Goal: Download file/media

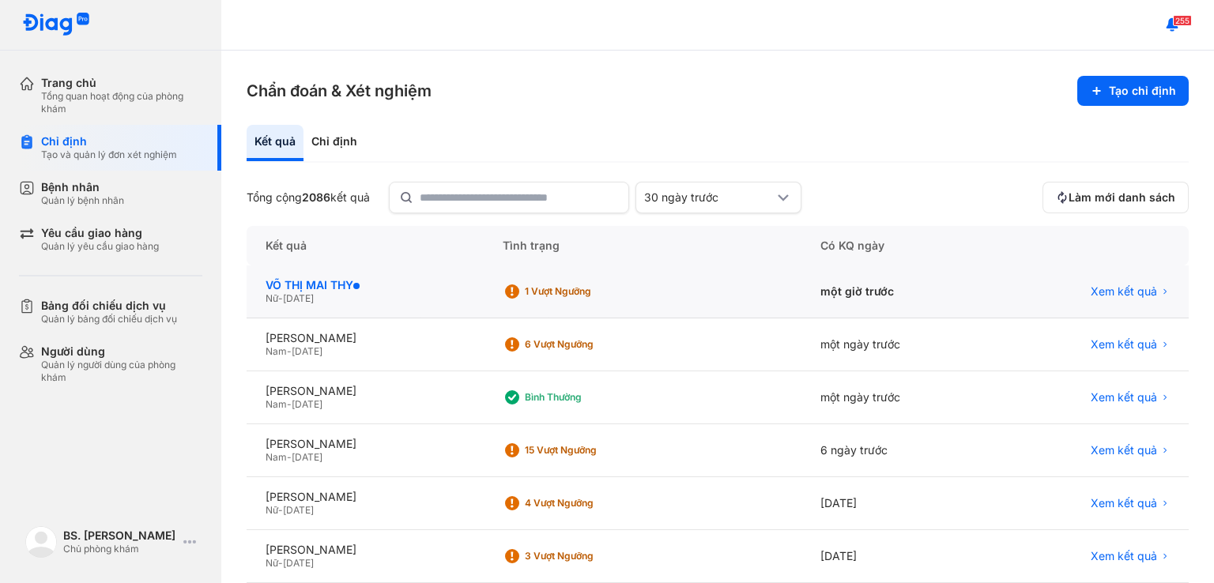
click at [456, 289] on div "VÕ THỊ MAI THY" at bounding box center [365, 285] width 199 height 14
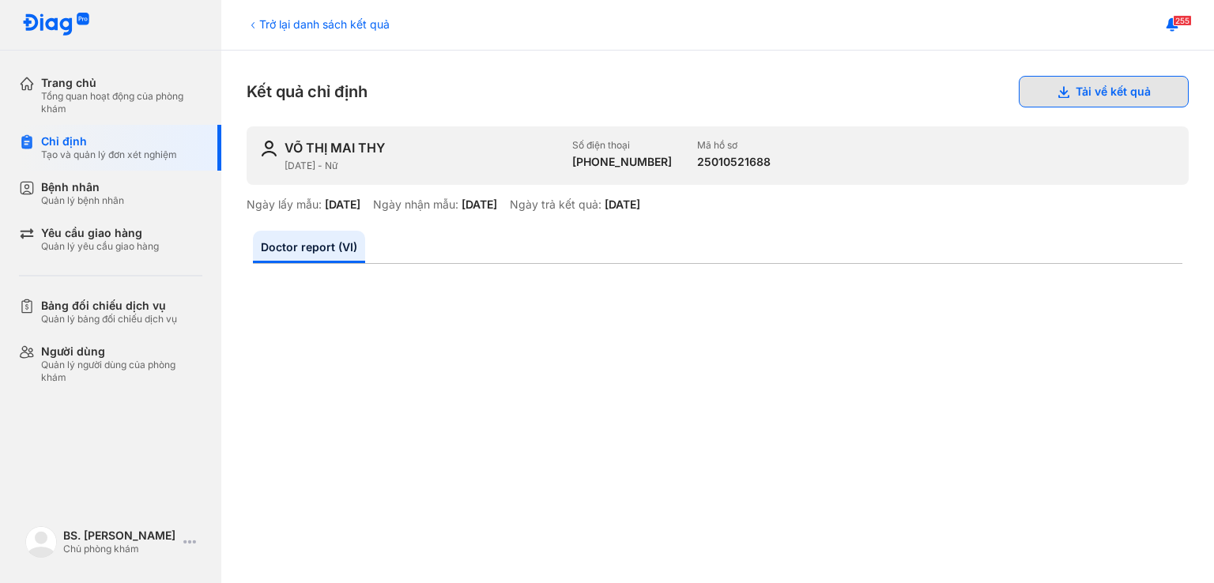
click at [1110, 102] on button "Tải về kết quả" at bounding box center [1104, 92] width 170 height 32
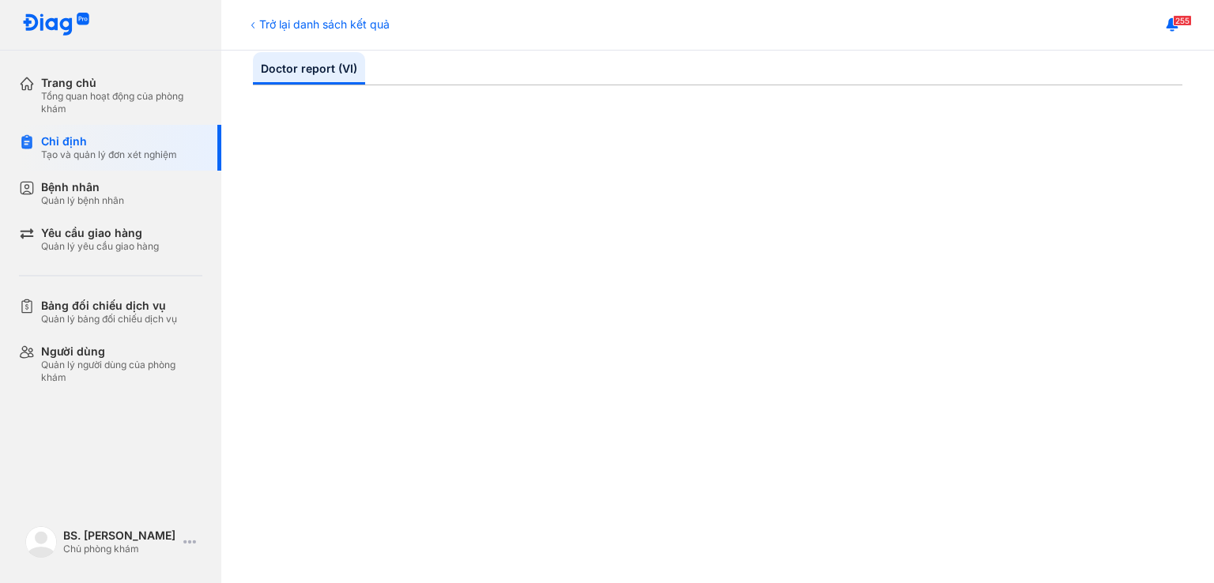
scroll to position [176, 0]
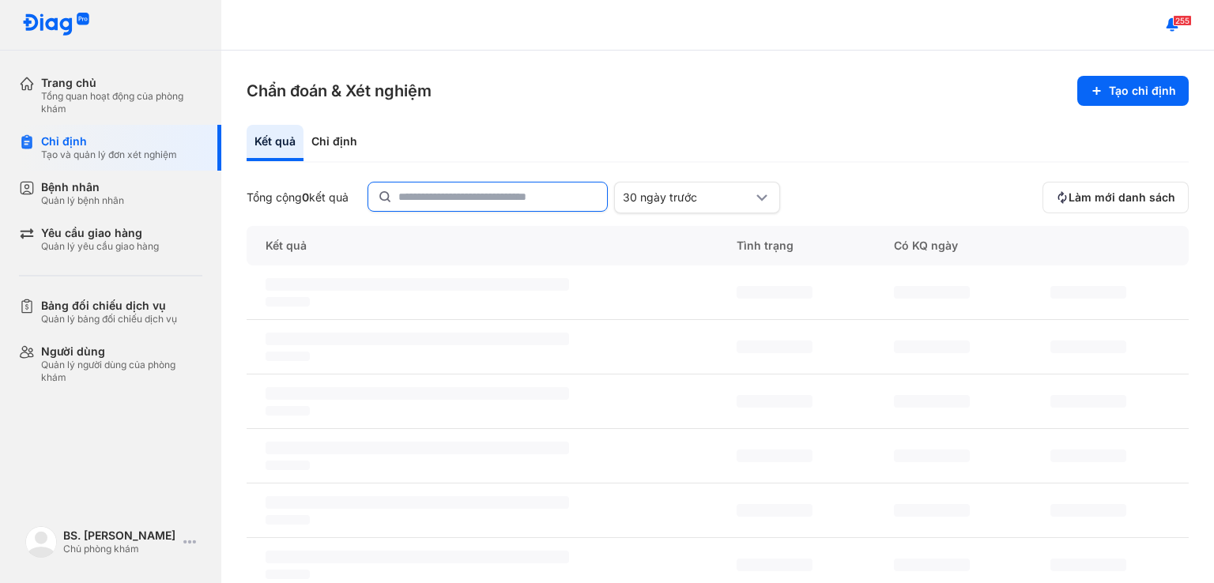
click at [459, 199] on input "text" at bounding box center [497, 197] width 199 height 28
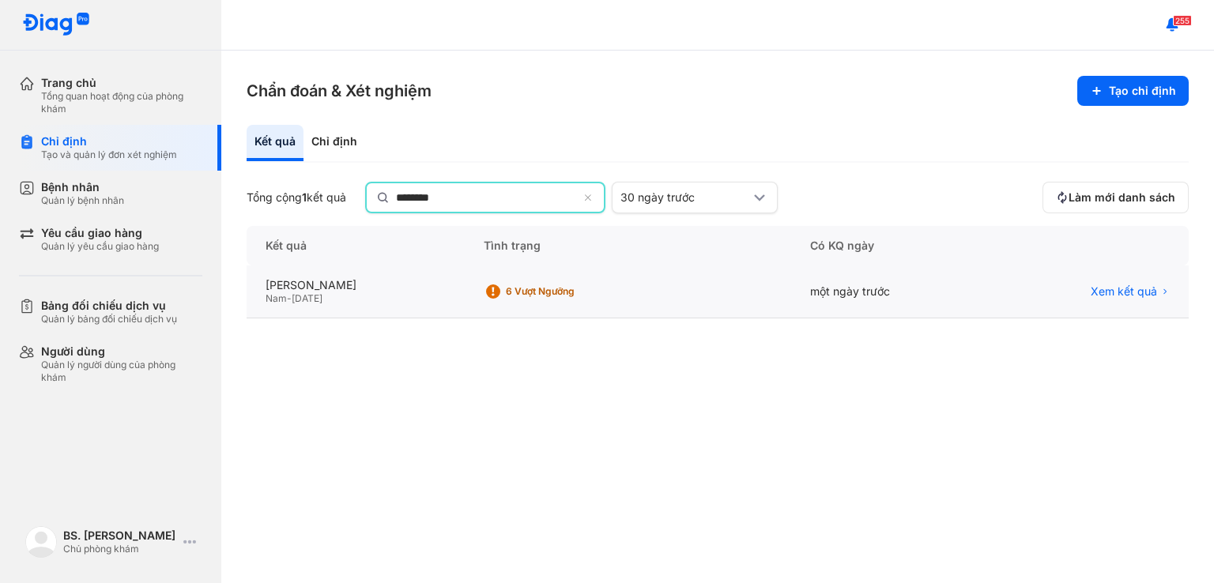
type input "********"
click at [607, 298] on div "6 Vượt ngưỡng" at bounding box center [561, 293] width 155 height 24
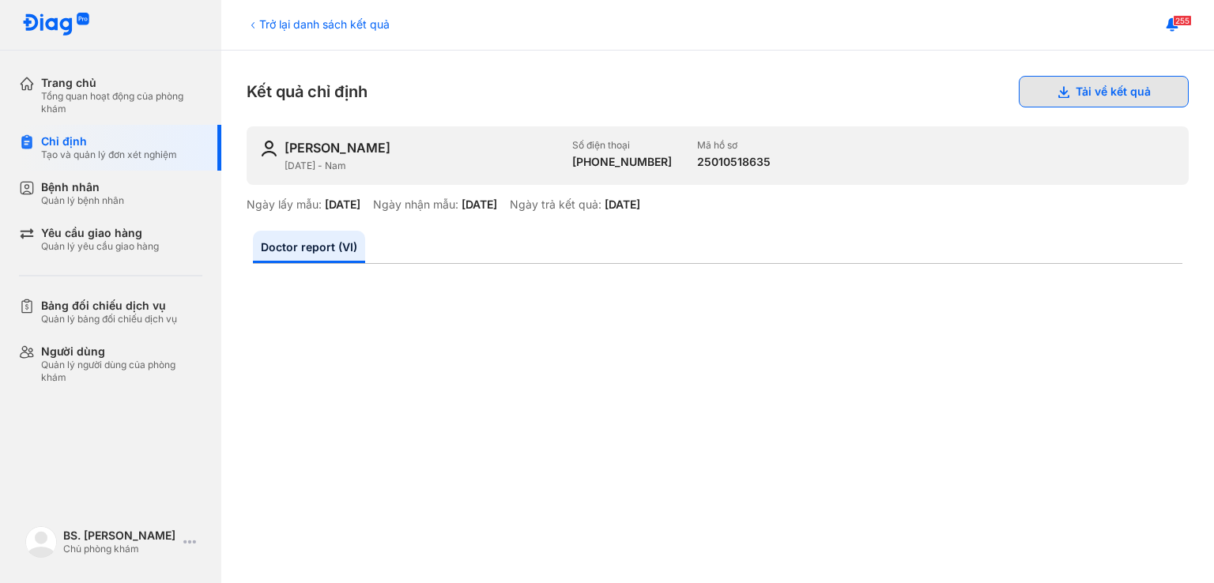
click at [1098, 92] on button "Tải về kết quả" at bounding box center [1104, 92] width 170 height 32
